Goal: Information Seeking & Learning: Learn about a topic

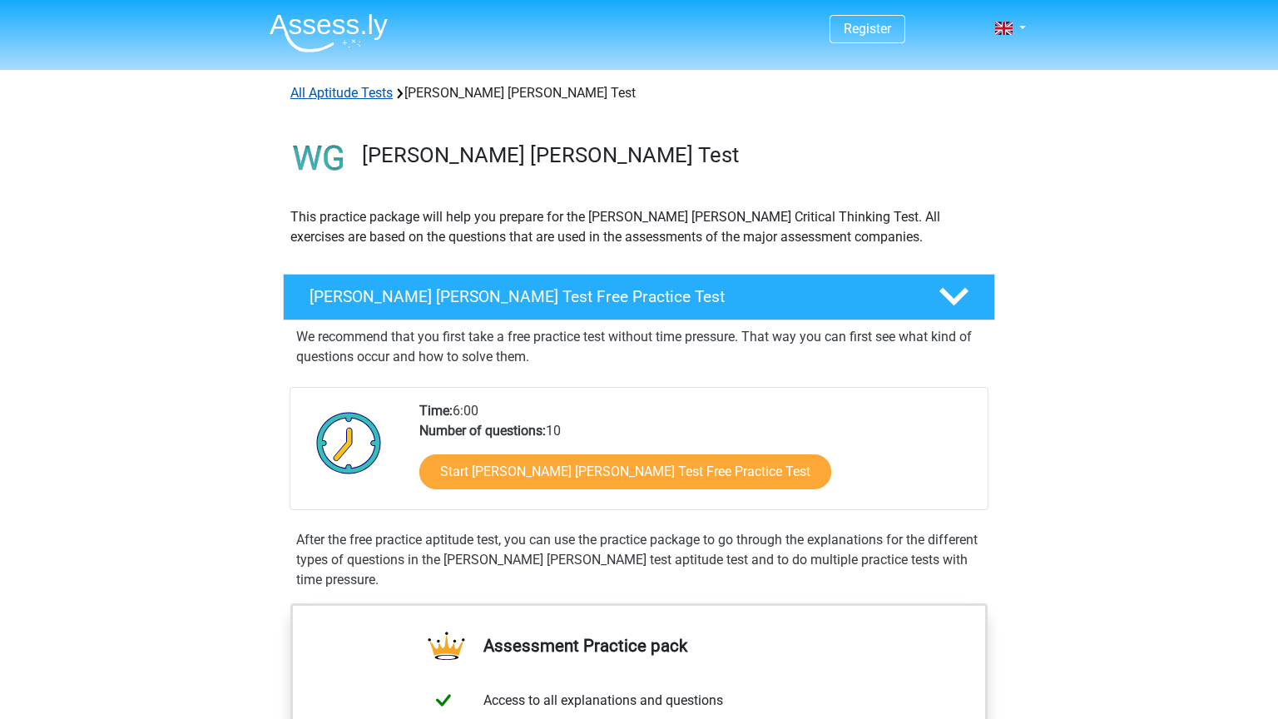
click at [339, 90] on link "All Aptitude Tests" at bounding box center [341, 93] width 102 height 16
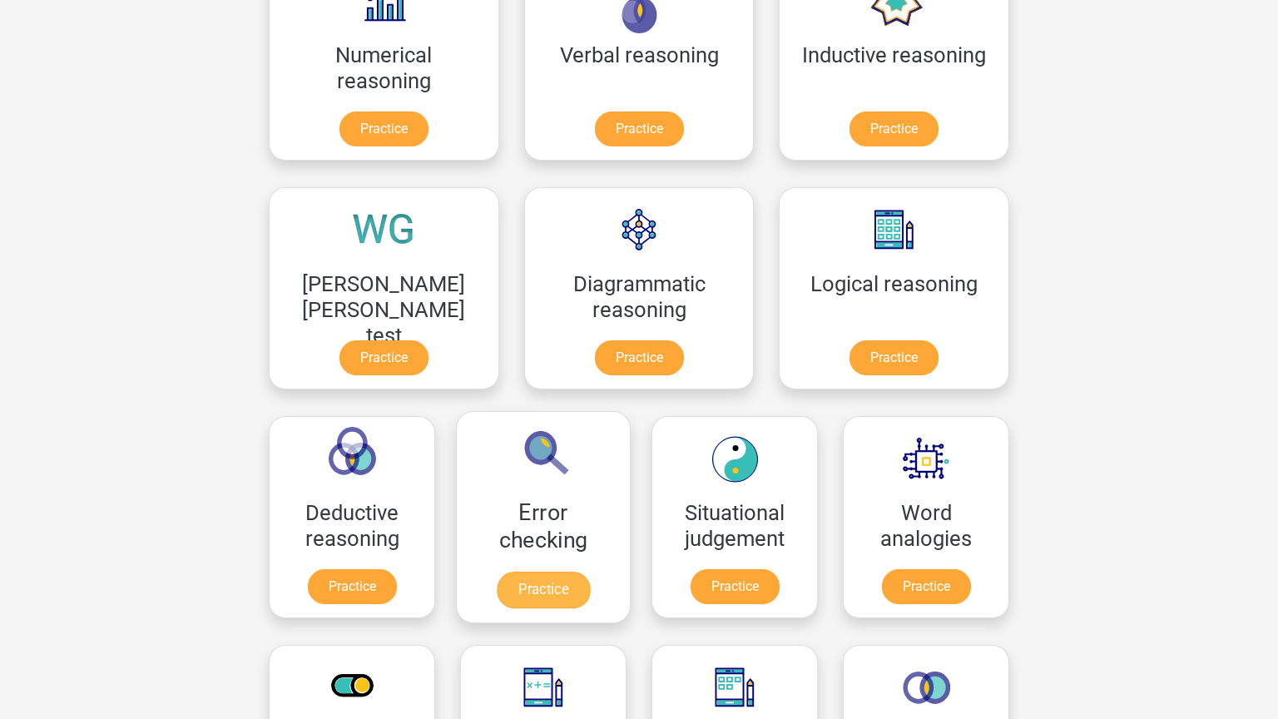
scroll to position [319, 0]
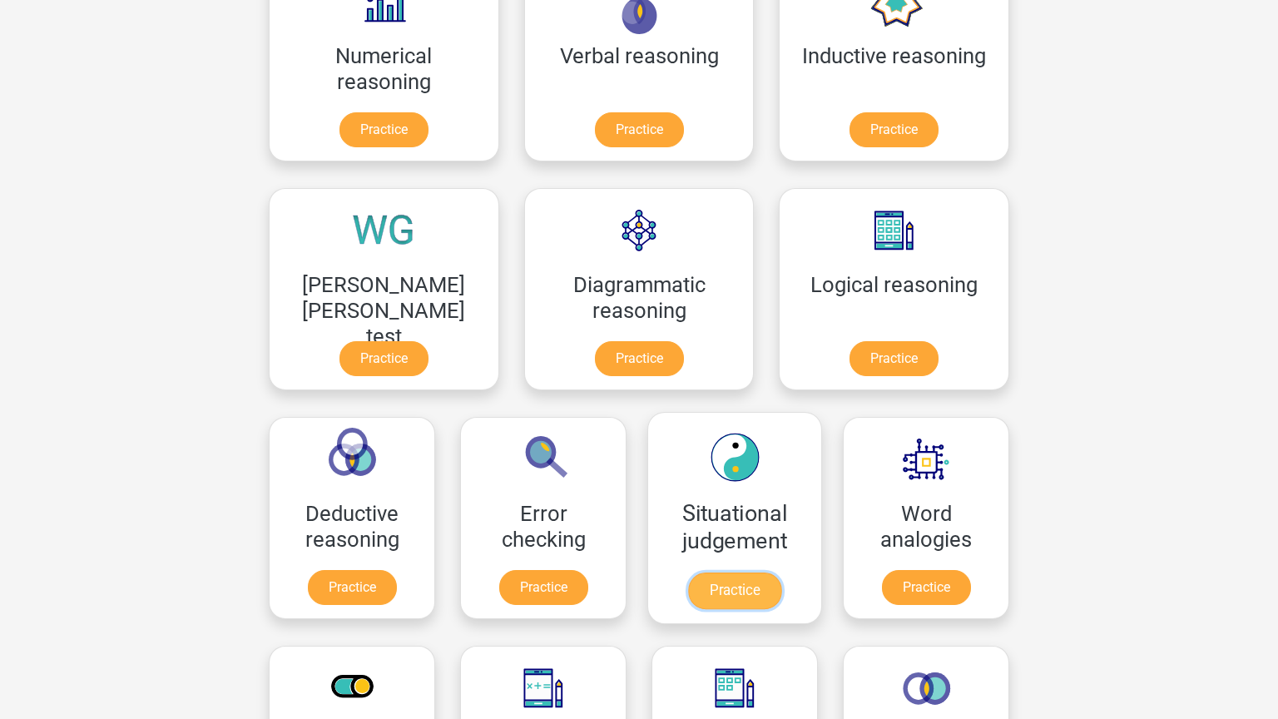
click at [688, 574] on link "Practice" at bounding box center [734, 590] width 93 height 37
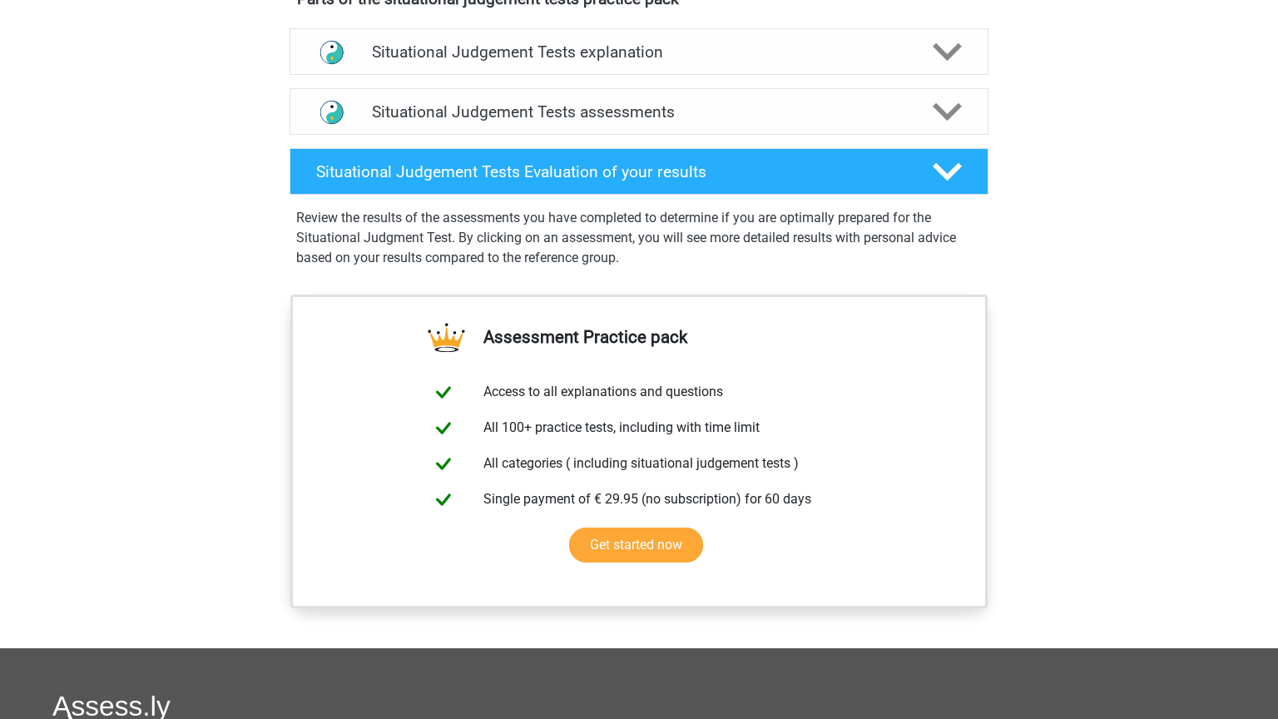
scroll to position [939, 0]
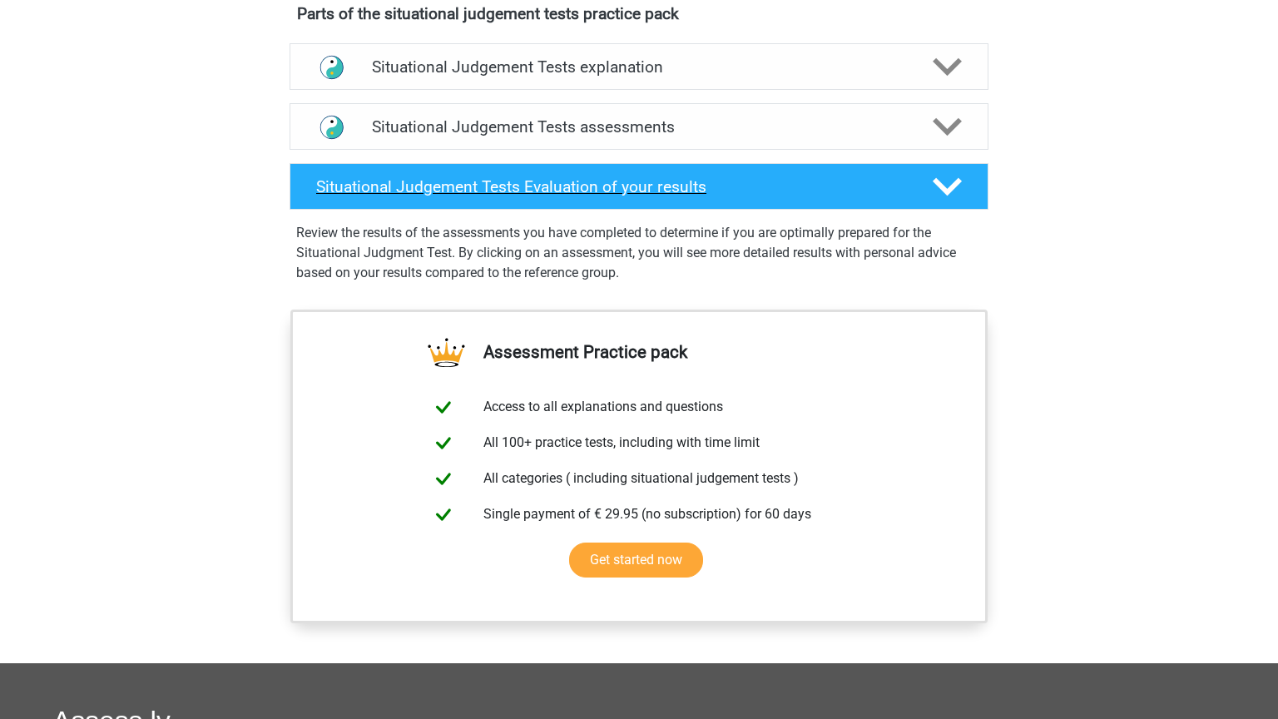
click at [735, 182] on h4 "Situational Judgement Tests Evaluation of your results" at bounding box center [611, 186] width 590 height 19
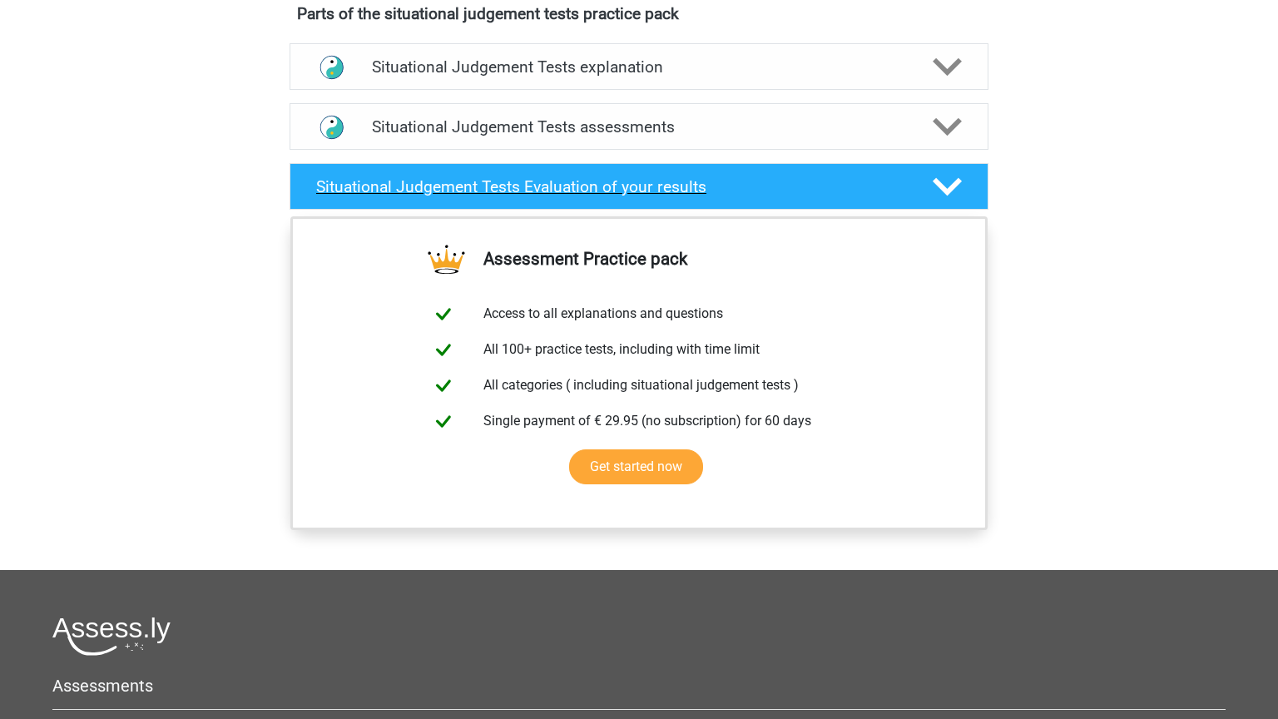
click at [735, 182] on h4 "Situational Judgement Tests Evaluation of your results" at bounding box center [611, 186] width 590 height 19
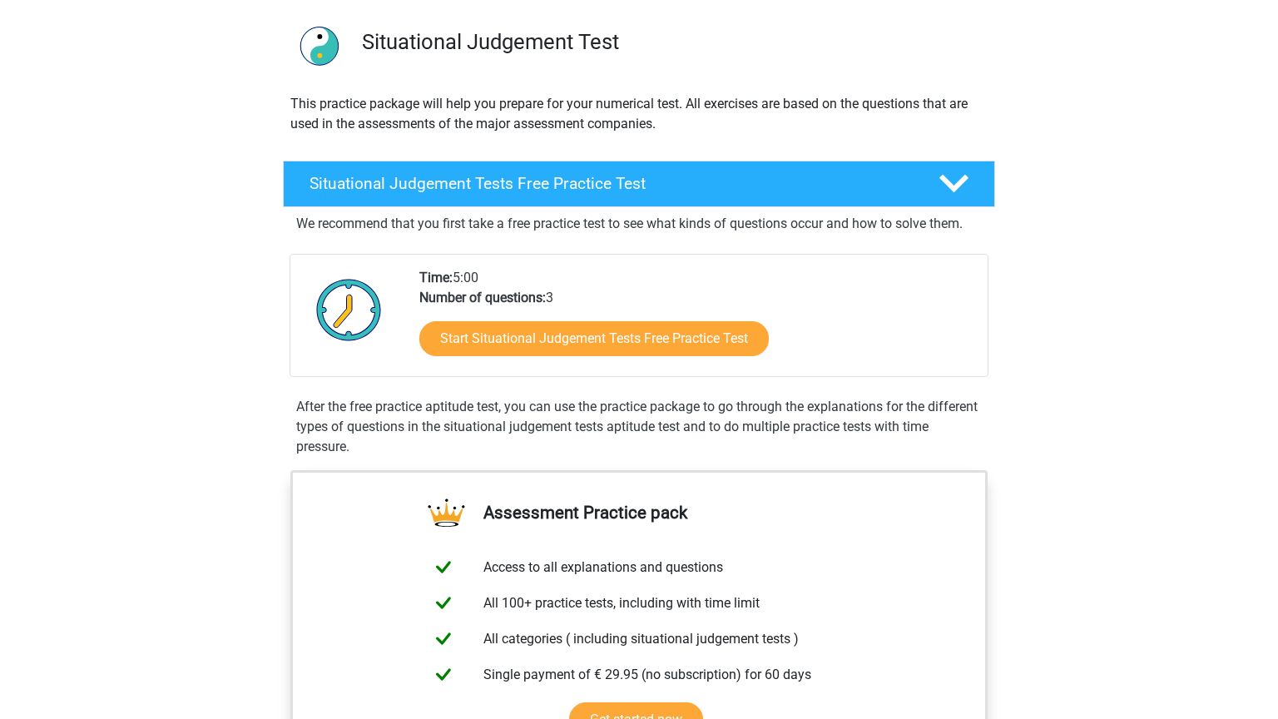
scroll to position [0, 0]
